Goal: Register for event/course

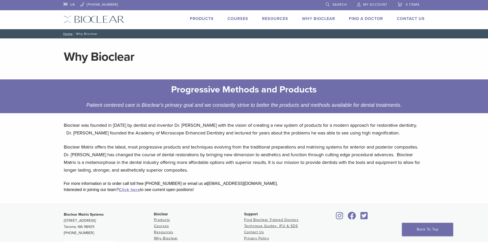
scroll to position [26, 0]
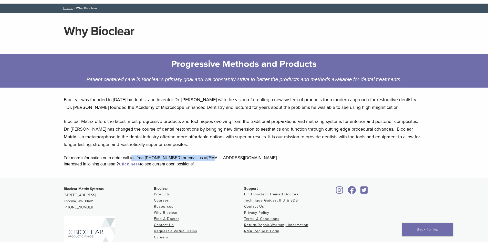
drag, startPoint x: 132, startPoint y: 158, endPoint x: 206, endPoint y: 158, distance: 74.0
click at [206, 158] on div "For more information or to order call toll free 1-855-712-5327 or email us at k…" at bounding box center [244, 158] width 360 height 6
click at [205, 161] on div "For more information or to order call toll free 1-855-712-5327 or email us at k…" at bounding box center [244, 158] width 360 height 6
drag, startPoint x: 199, startPoint y: 158, endPoint x: 246, endPoint y: 160, distance: 47.1
click at [246, 160] on div "For more information or to order call toll free 1-855-712-5327 or email us at k…" at bounding box center [244, 158] width 360 height 6
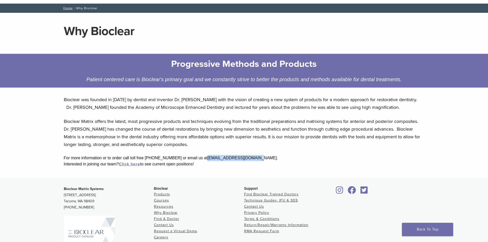
copy div "kara@bioclearmatrix.com"
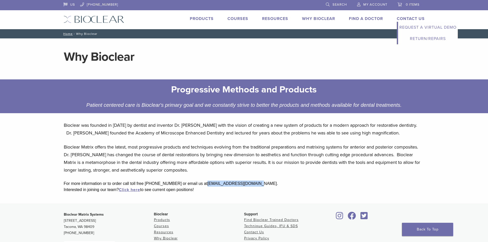
click at [419, 29] on link "Request a Virtual Demo" at bounding box center [428, 27] width 60 height 11
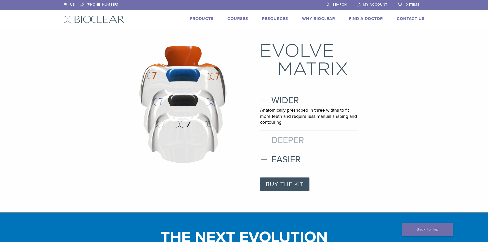
click at [263, 141] on h3 "DEEPER" at bounding box center [309, 140] width 98 height 11
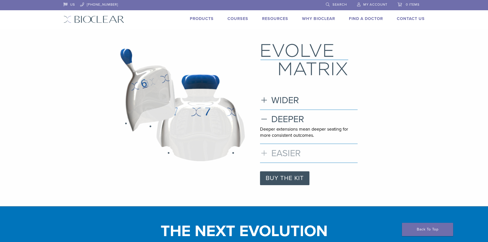
click at [266, 152] on h3 "EASIER" at bounding box center [309, 153] width 98 height 11
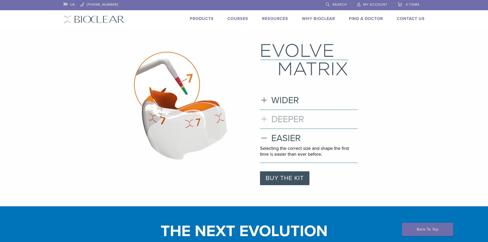
click at [290, 119] on h3 "DEEPER" at bounding box center [309, 119] width 98 height 11
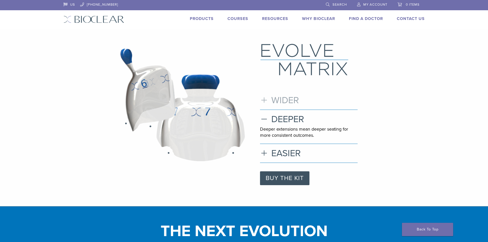
click at [292, 100] on h3 "WIDER" at bounding box center [309, 100] width 98 height 11
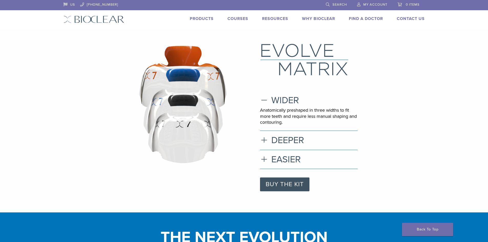
click at [289, 153] on div "WIDER Anatomically preshaped in three widths to fit more teeth and require less…" at bounding box center [309, 134] width 98 height 79
click at [279, 182] on link "BUY THE KIT" at bounding box center [284, 184] width 49 height 14
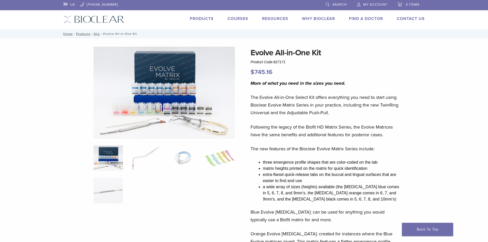
click at [233, 18] on link "Courses" at bounding box center [237, 18] width 21 height 5
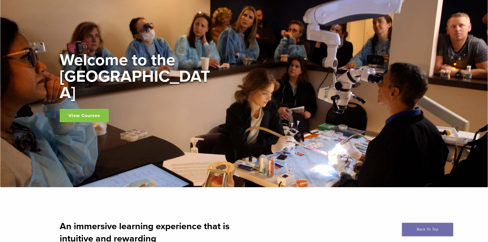
scroll to position [51, 0]
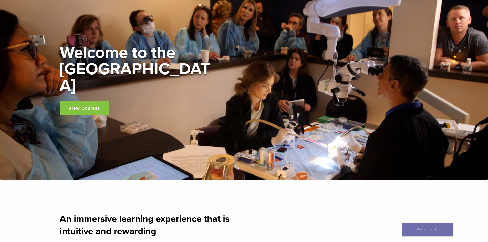
click at [84, 101] on link "View Courses" at bounding box center [84, 107] width 49 height 13
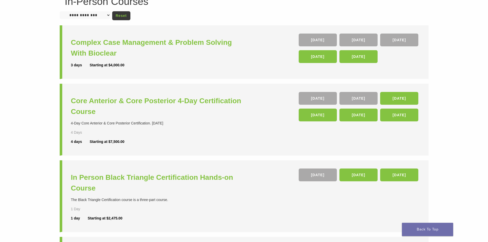
scroll to position [51, 0]
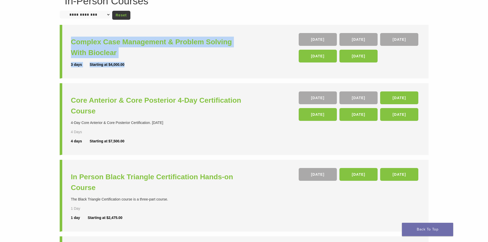
drag, startPoint x: 88, startPoint y: 56, endPoint x: 52, endPoint y: 46, distance: 37.6
click at [52, 46] on div "**********" at bounding box center [244, 156] width 488 height 355
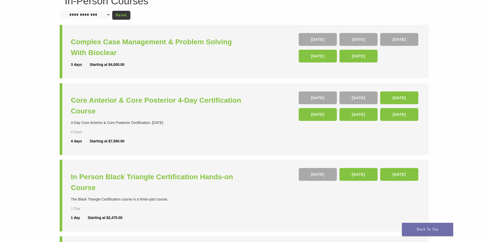
click at [41, 47] on div "**********" at bounding box center [244, 156] width 488 height 355
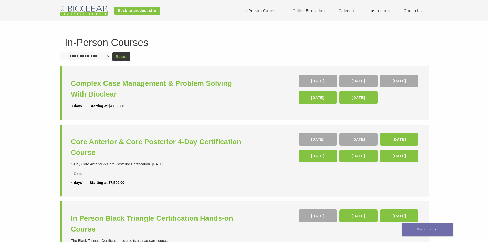
scroll to position [0, 0]
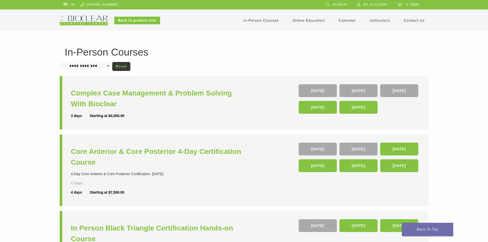
click at [99, 66] on select "**********" at bounding box center [85, 66] width 51 height 8
select select "**********"
click at [60, 62] on select "**********" at bounding box center [85, 66] width 51 height 8
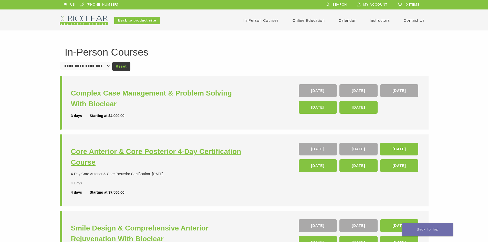
click at [187, 153] on h3 "Core Anterior & Core Posterior 4-Day Certification Course" at bounding box center [158, 156] width 174 height 21
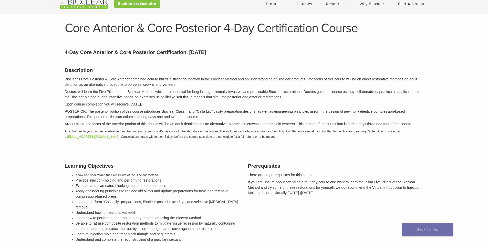
scroll to position [26, 0]
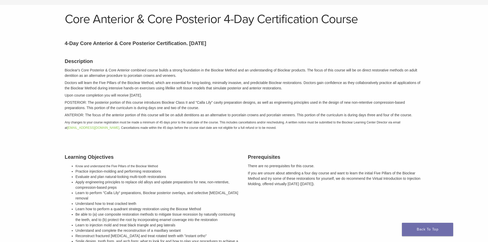
drag, startPoint x: 125, startPoint y: 100, endPoint x: 212, endPoint y: 109, distance: 88.2
click at [212, 109] on p "POSTERIOR: The posterior portion of this course introduces Bioclear Class II an…" at bounding box center [244, 105] width 358 height 11
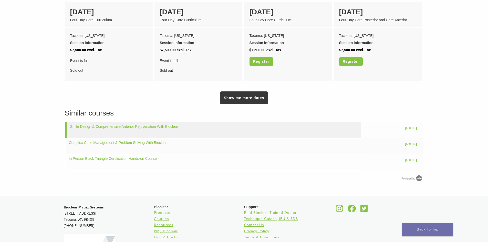
scroll to position [435, 0]
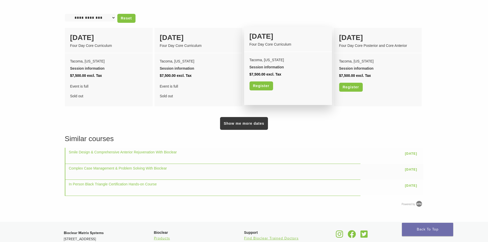
drag, startPoint x: 282, startPoint y: 70, endPoint x: 277, endPoint y: 34, distance: 36.7
click at [277, 34] on li "05 November Four Day Core Curriculum Tacoma, Washington Session information Ses…" at bounding box center [288, 66] width 88 height 78
click at [244, 29] on div "05 November Four Day Core Curriculum" at bounding box center [288, 39] width 88 height 25
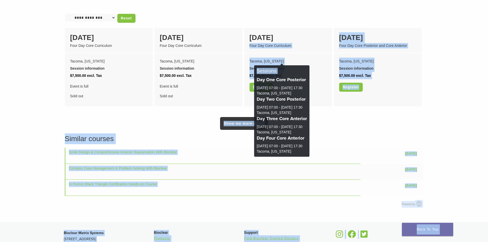
drag, startPoint x: 244, startPoint y: 29, endPoint x: 286, endPoint y: 72, distance: 60.3
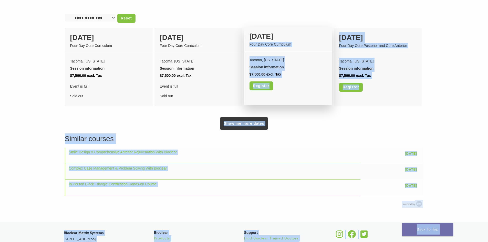
click at [291, 56] on div "Tacoma, Washington" at bounding box center [287, 59] width 77 height 7
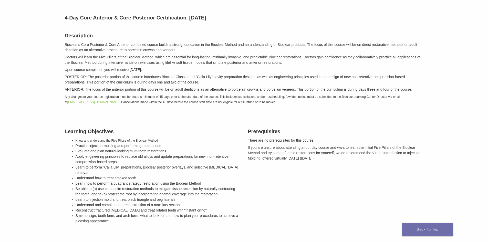
scroll to position [0, 0]
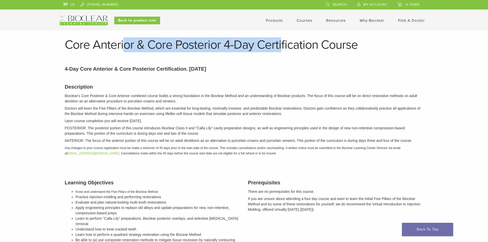
drag, startPoint x: 125, startPoint y: 44, endPoint x: 283, endPoint y: 52, distance: 157.3
click at [283, 51] on h1 "Core Anterior & Core Posterior 4-Day Certification Course" at bounding box center [244, 45] width 358 height 12
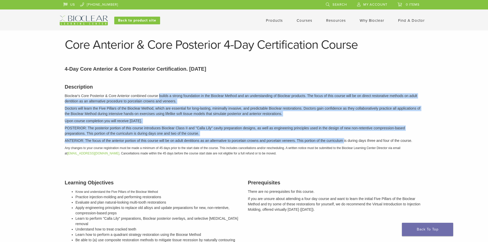
drag, startPoint x: 168, startPoint y: 93, endPoint x: 352, endPoint y: 136, distance: 188.5
click at [344, 137] on div "Description Bioclear's Core Posterior & Core Anterior combined course builds a …" at bounding box center [244, 119] width 366 height 85
click at [360, 130] on p "POSTERIOR: The posterior portion of this course introduces Bioclear Class II an…" at bounding box center [244, 130] width 358 height 11
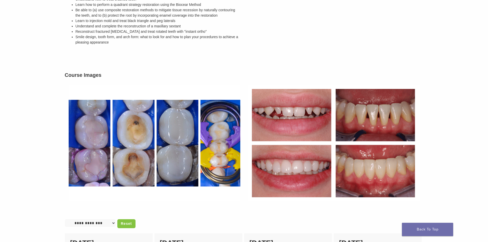
scroll to position [230, 0]
